Goal: Task Accomplishment & Management: Manage account settings

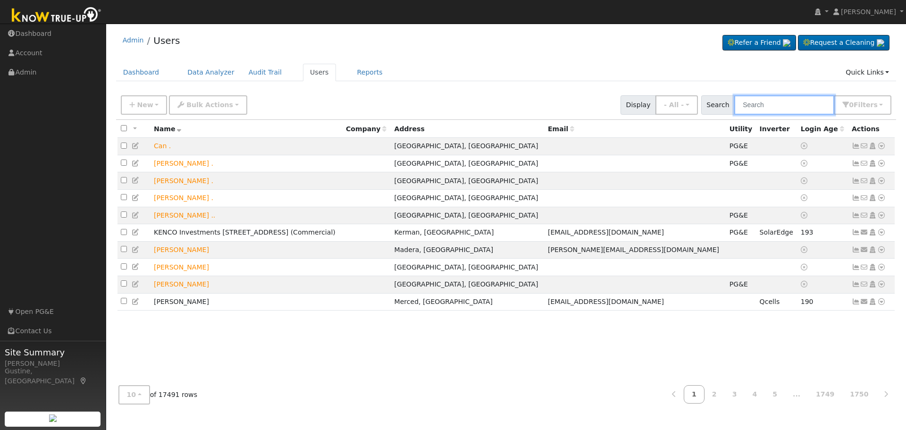
click at [830, 102] on input "text" at bounding box center [785, 104] width 100 height 19
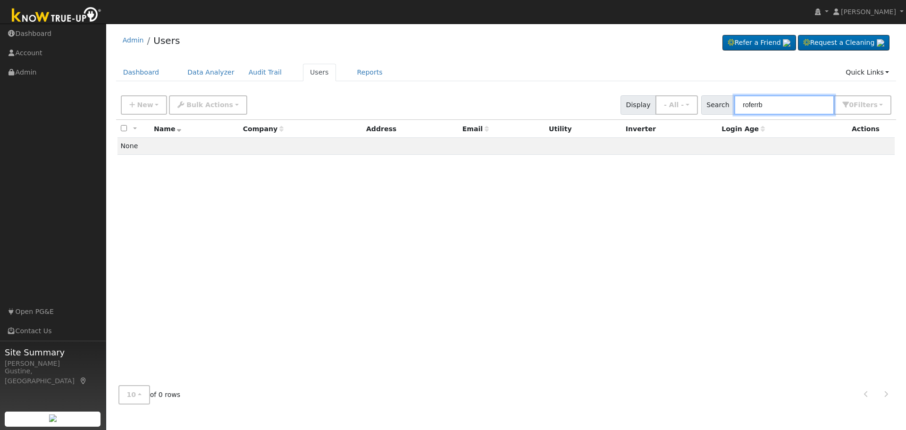
click at [792, 106] on input "roferrb" at bounding box center [785, 104] width 100 height 19
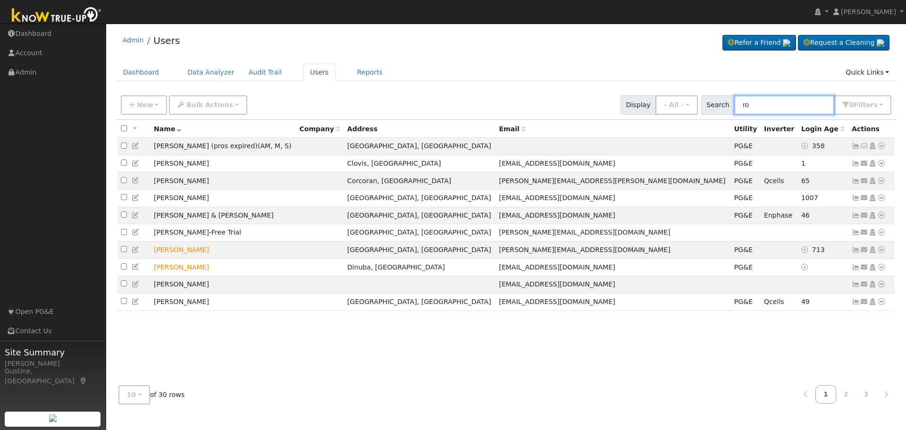
type input "r"
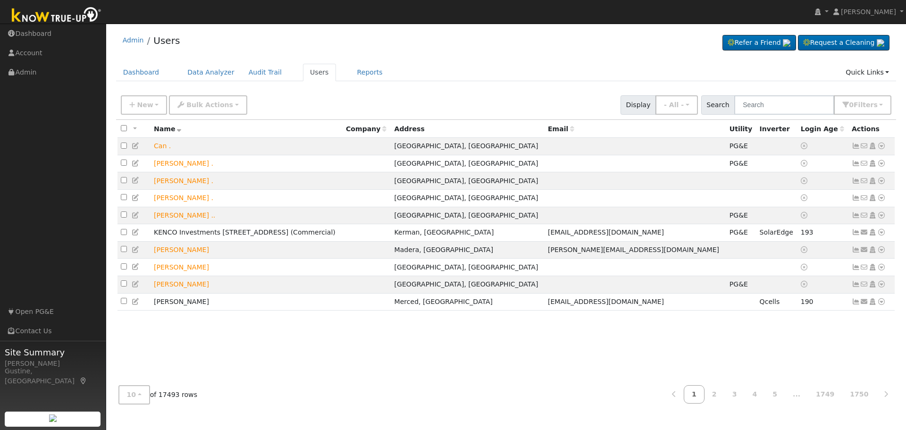
click at [774, 117] on div "New Add User Quick Add Quick Connect Quick Convert Lead Bulk Actions Send Email…" at bounding box center [506, 105] width 781 height 29
click at [771, 103] on input "text" at bounding box center [785, 104] width 100 height 19
type input "[PERSON_NAME]"
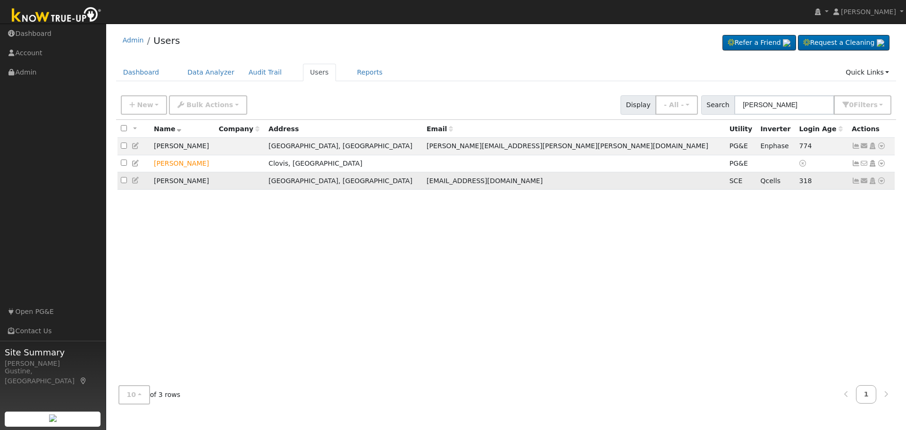
click at [861, 184] on icon at bounding box center [865, 181] width 8 height 7
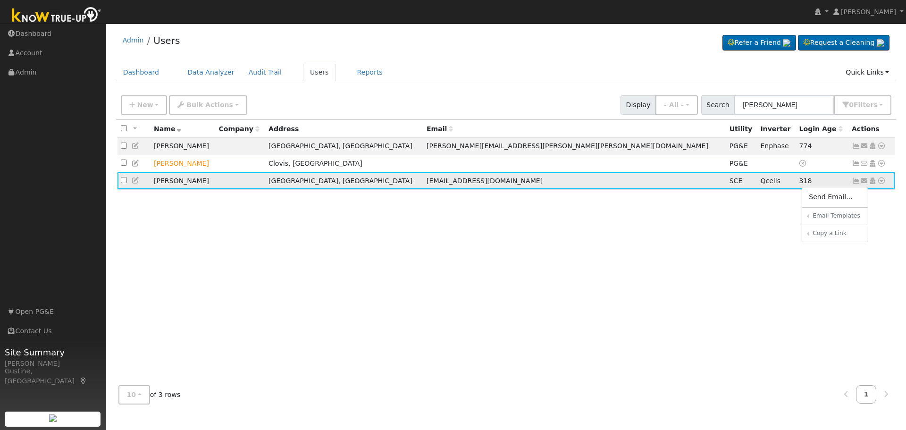
click at [853, 181] on icon at bounding box center [856, 181] width 8 height 7
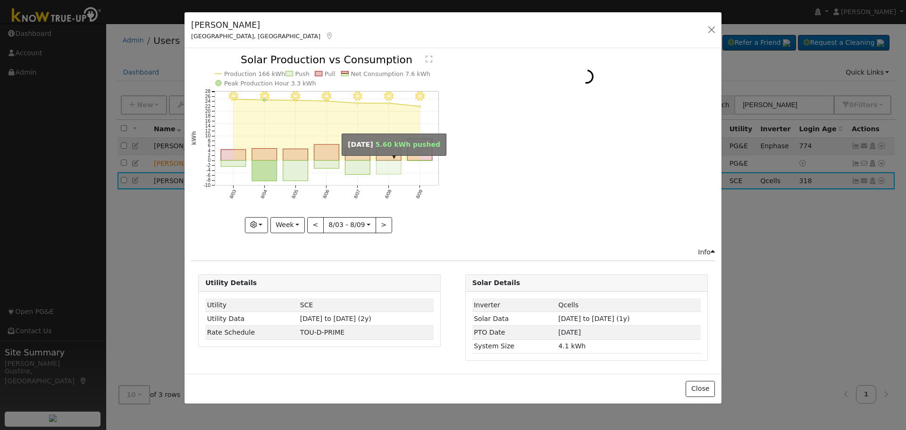
click at [393, 168] on rect "onclick=""" at bounding box center [389, 168] width 25 height 14
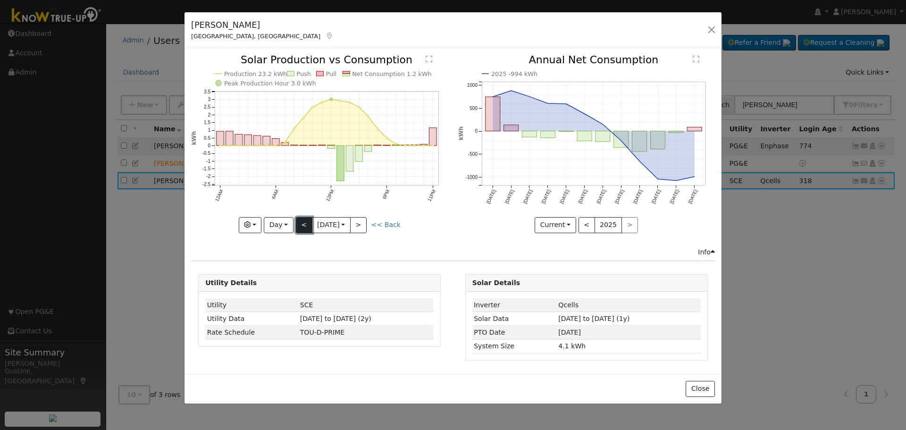
click at [306, 221] on button "<" at bounding box center [304, 225] width 17 height 16
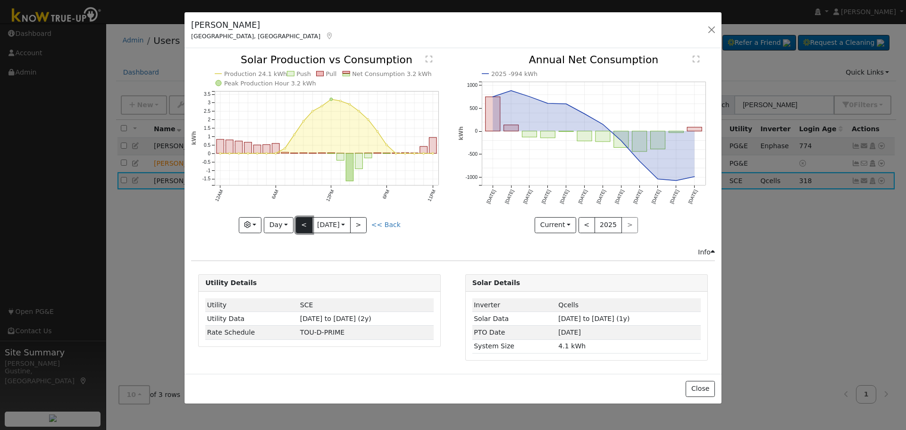
click at [306, 221] on button "<" at bounding box center [304, 225] width 17 height 16
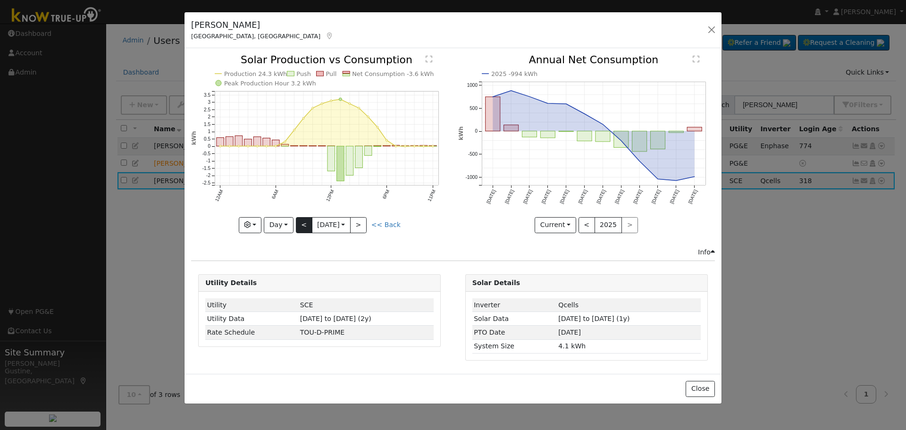
click at [306, 221] on div "Production 24.3 kWh Push Pull Net Consumption -3.6 kWh Peak Production Hour 3.2…" at bounding box center [319, 144] width 257 height 178
click at [306, 221] on button "<" at bounding box center [304, 225] width 17 height 16
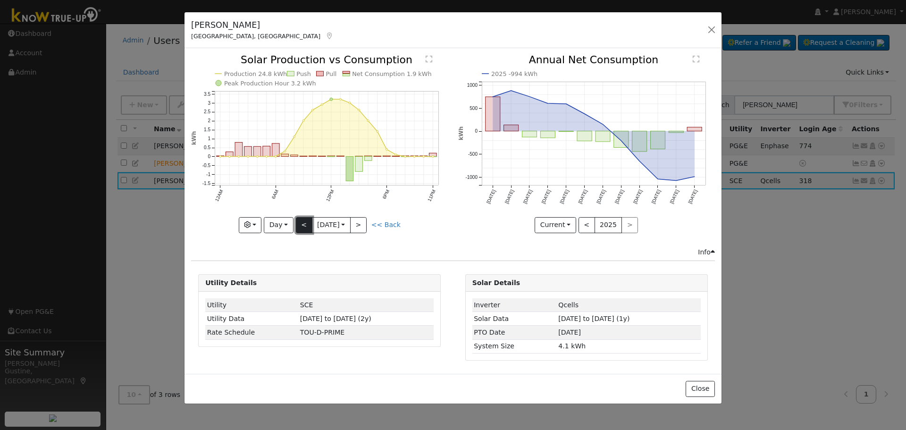
click at [306, 221] on button "<" at bounding box center [304, 225] width 17 height 16
click at [306, 221] on div "Production 24.0 kWh Push Pull Net Consumption 2.7 kWh Peak Production Hour 3.2 …" at bounding box center [319, 144] width 257 height 178
click at [306, 221] on button "<" at bounding box center [304, 225] width 17 height 16
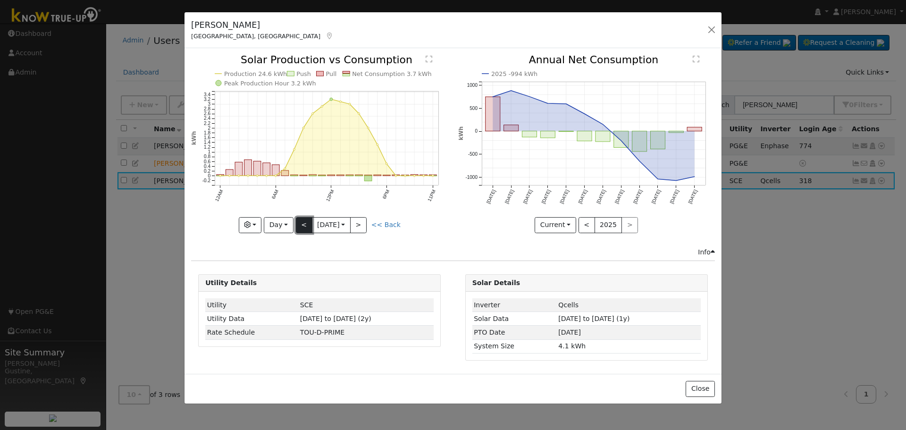
click at [306, 221] on button "<" at bounding box center [304, 225] width 17 height 16
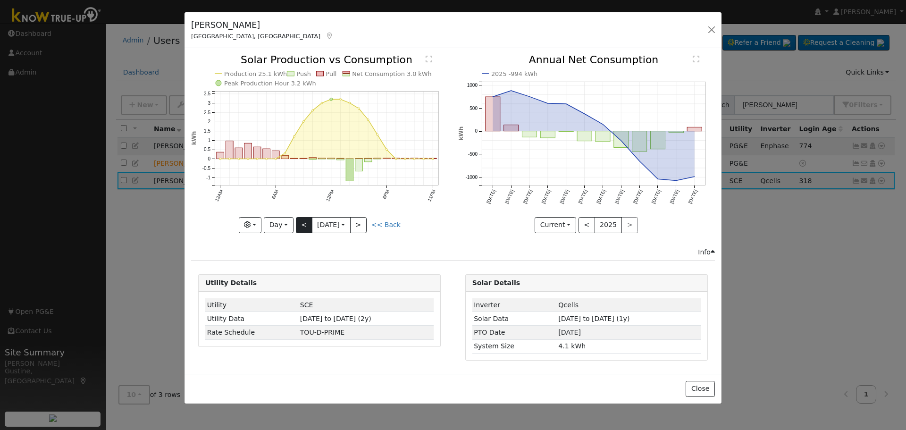
click at [306, 221] on div "Production 25.1 kWh Push Pull Net Consumption 3.0 kWh Peak Production Hour 3.2 …" at bounding box center [319, 144] width 257 height 178
click at [306, 222] on button "<" at bounding box center [304, 225] width 17 height 16
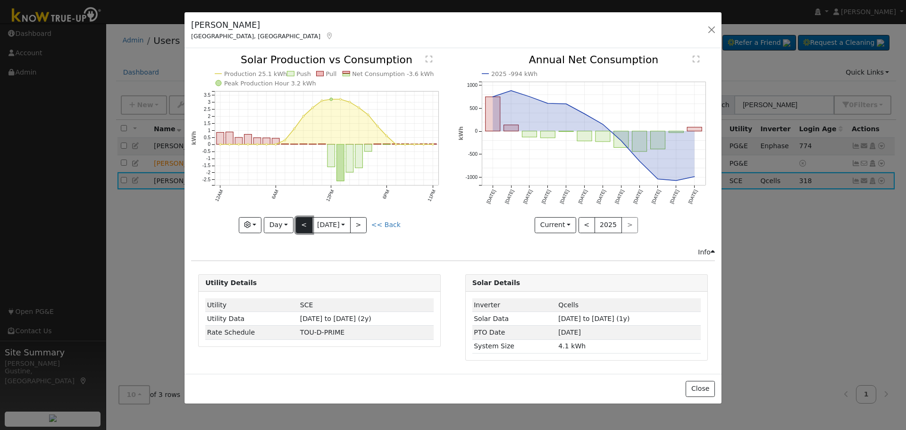
click at [306, 222] on button "<" at bounding box center [304, 225] width 17 height 16
click at [307, 224] on button "<" at bounding box center [304, 225] width 17 height 16
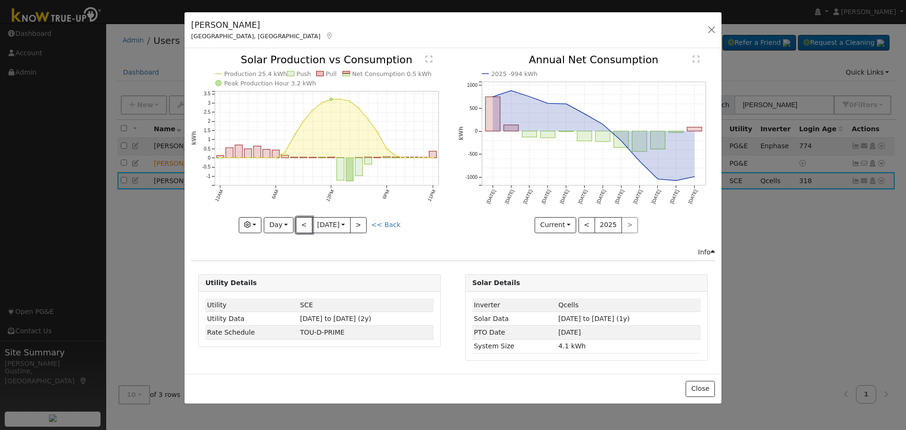
click at [307, 224] on button "<" at bounding box center [304, 225] width 17 height 16
type input "[DATE]"
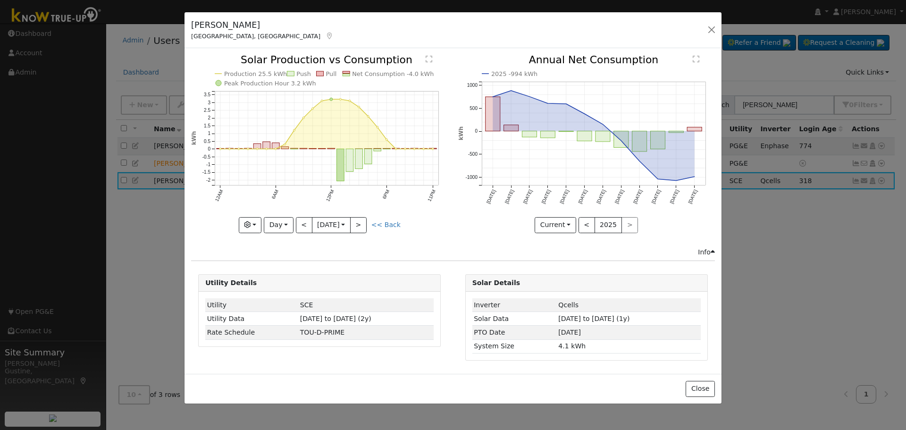
click at [307, 224] on div "Production 25.5 kWh Push Pull Net Consumption -4.0 kWh Peak Production Hour 3.2…" at bounding box center [319, 144] width 257 height 178
